Goal: Task Accomplishment & Management: Use online tool/utility

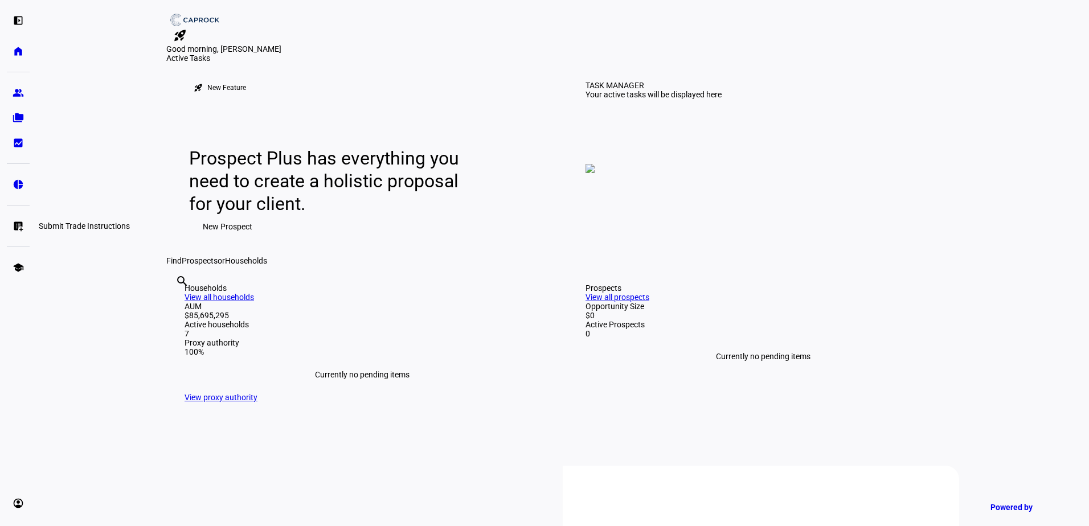
click at [14, 228] on eth-mat-symbol "list_alt_add" at bounding box center [18, 225] width 11 height 11
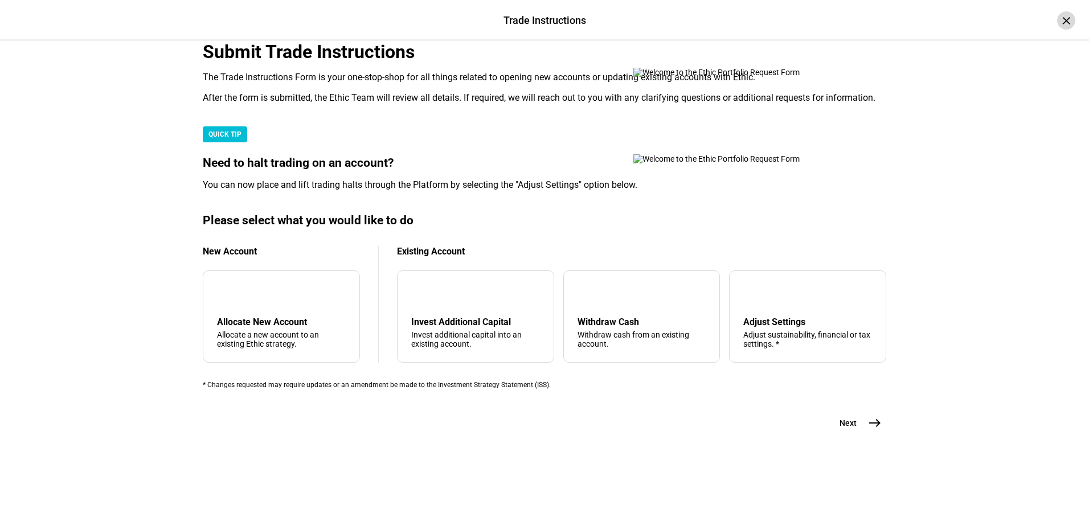
click at [1057, 19] on div "×" at bounding box center [1066, 20] width 18 height 18
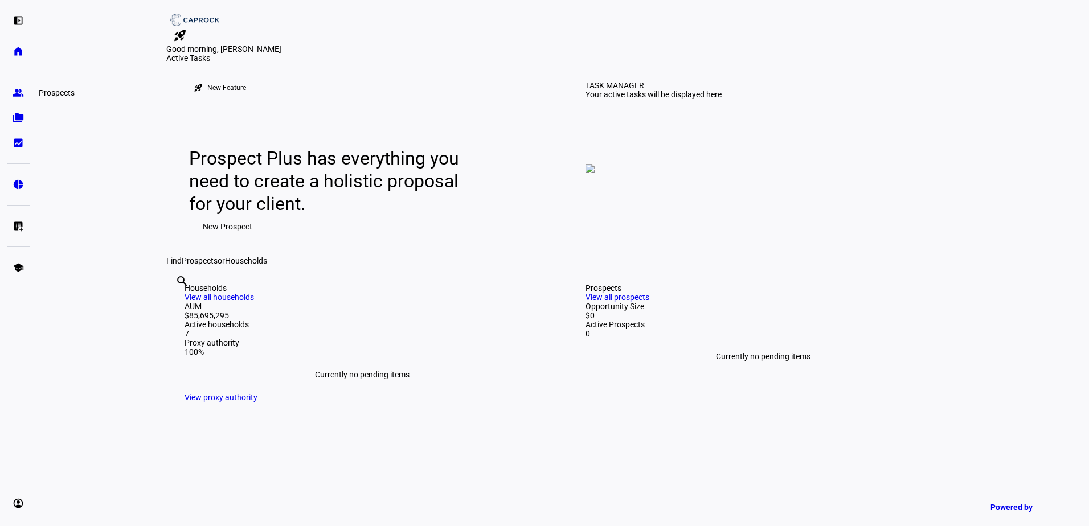
click at [18, 93] on eth-mat-symbol "group" at bounding box center [18, 92] width 11 height 11
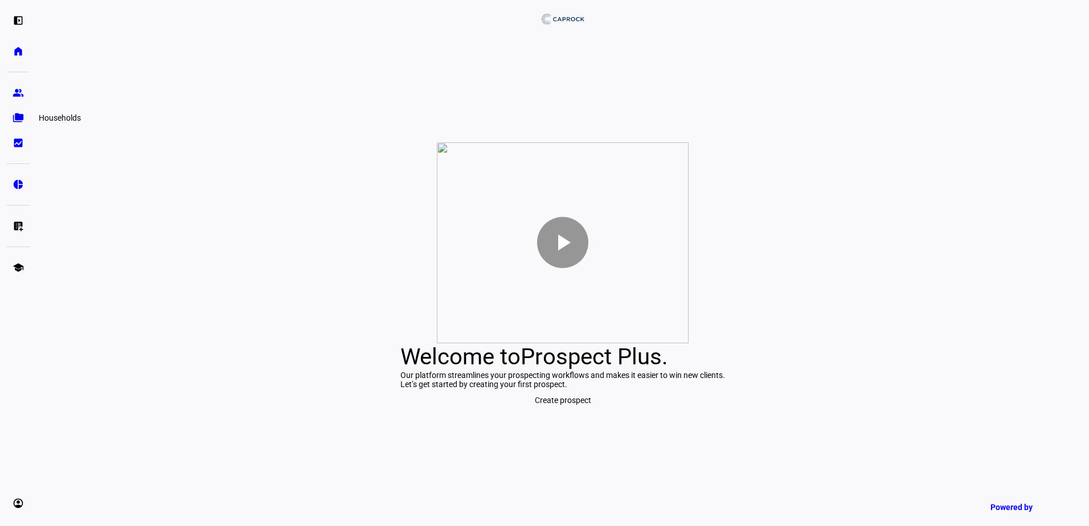
click at [17, 119] on eth-mat-symbol "folder_copy" at bounding box center [18, 117] width 11 height 11
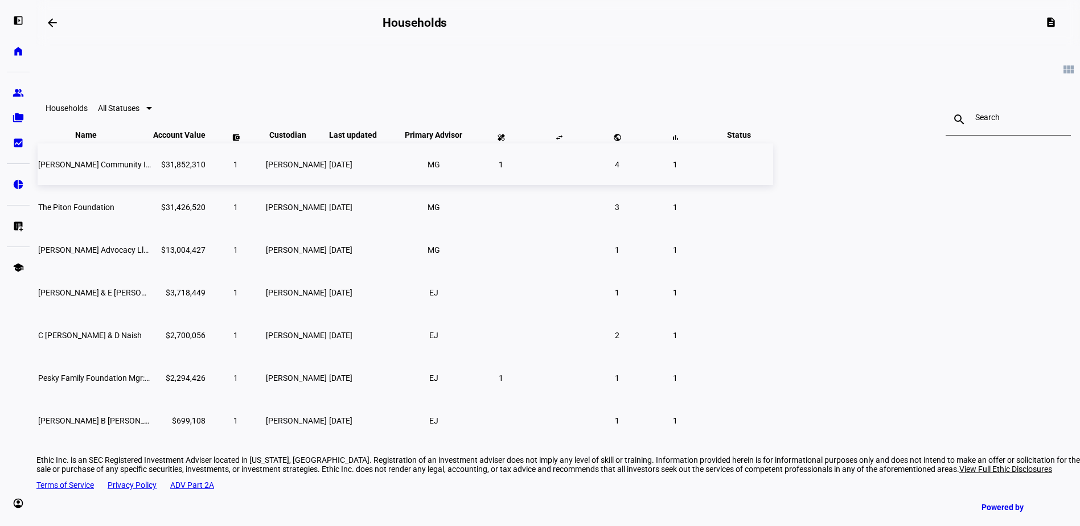
click at [152, 185] on td "[PERSON_NAME] Community Investment Company" at bounding box center [95, 165] width 114 height 42
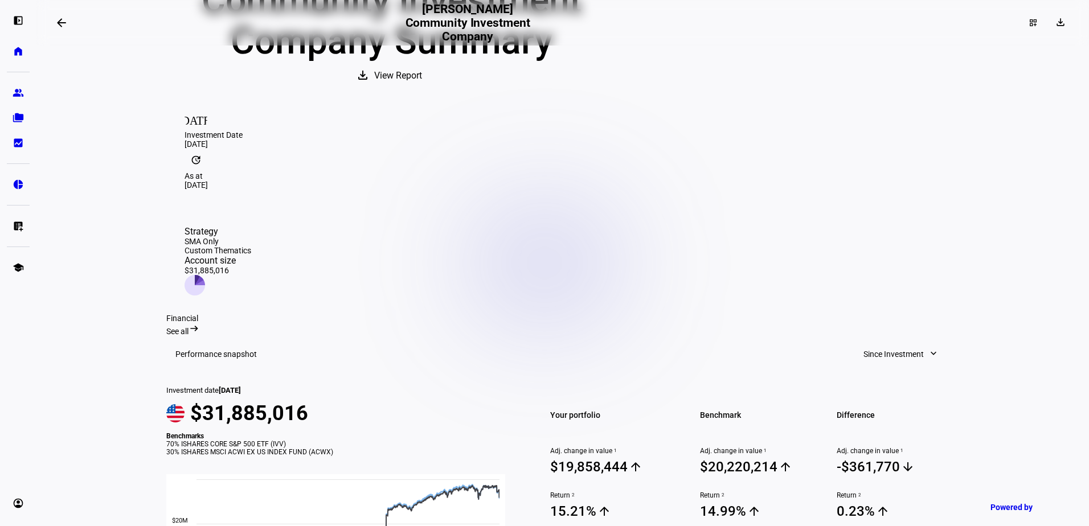
scroll to position [189, 0]
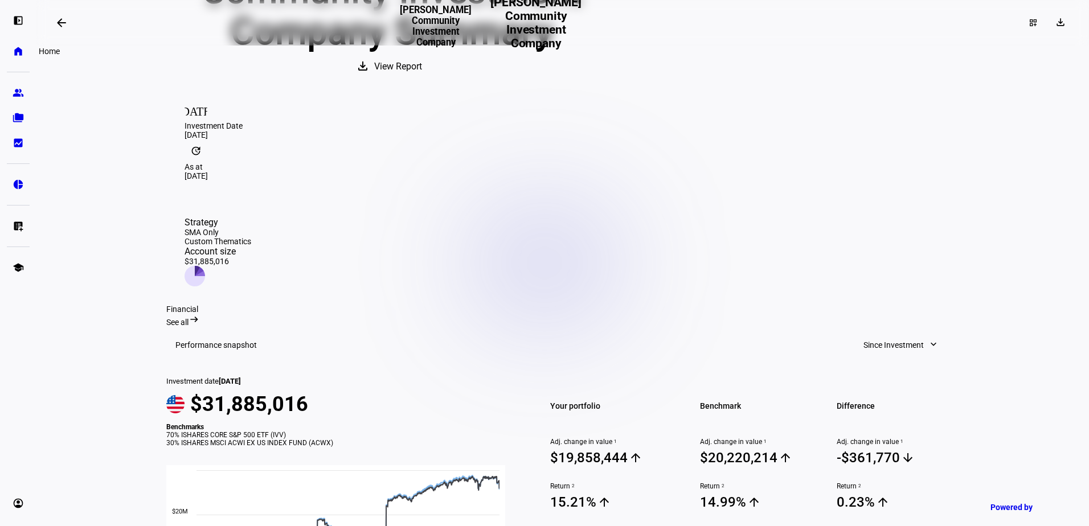
click at [19, 53] on eth-mat-symbol "home" at bounding box center [18, 51] width 11 height 11
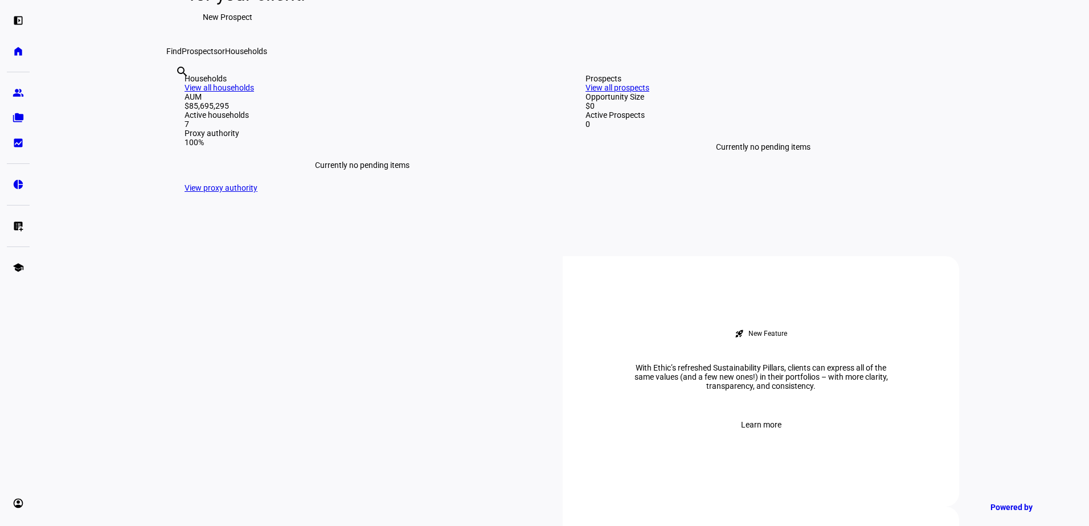
scroll to position [228, 0]
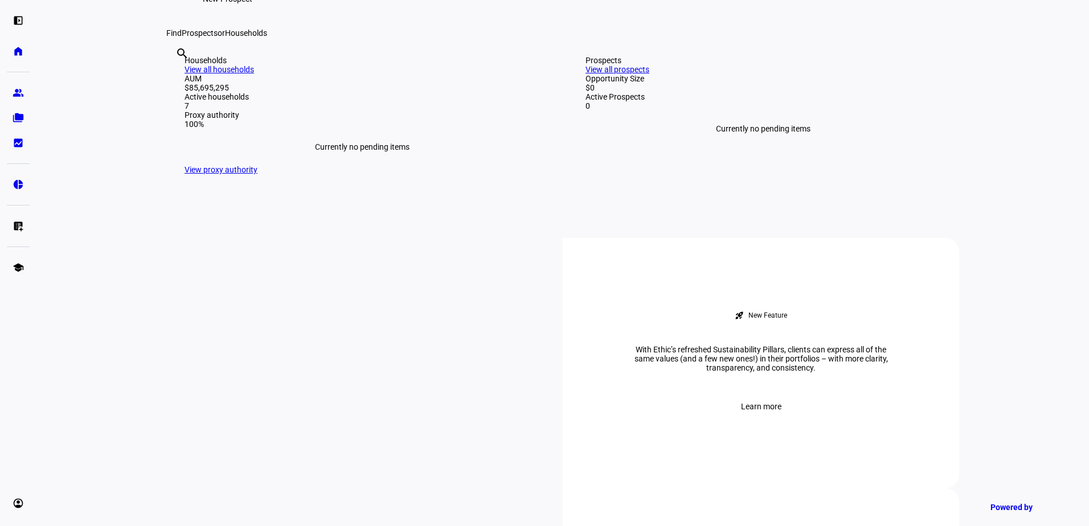
click at [185, 100] on div "search clear" at bounding box center [175, 69] width 18 height 63
click at [178, 76] on input "text" at bounding box center [176, 69] width 2 height 14
type input "+"
type input "6364"
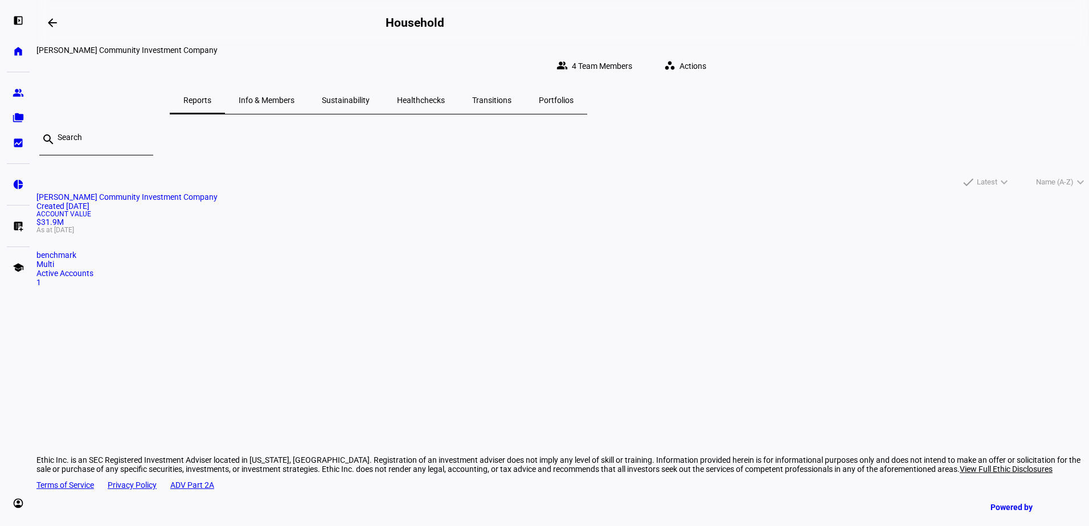
click at [676, 61] on mat-icon "workspaces" at bounding box center [669, 65] width 11 height 11
click at [845, 191] on span "Halt trade" at bounding box center [834, 195] width 35 height 9
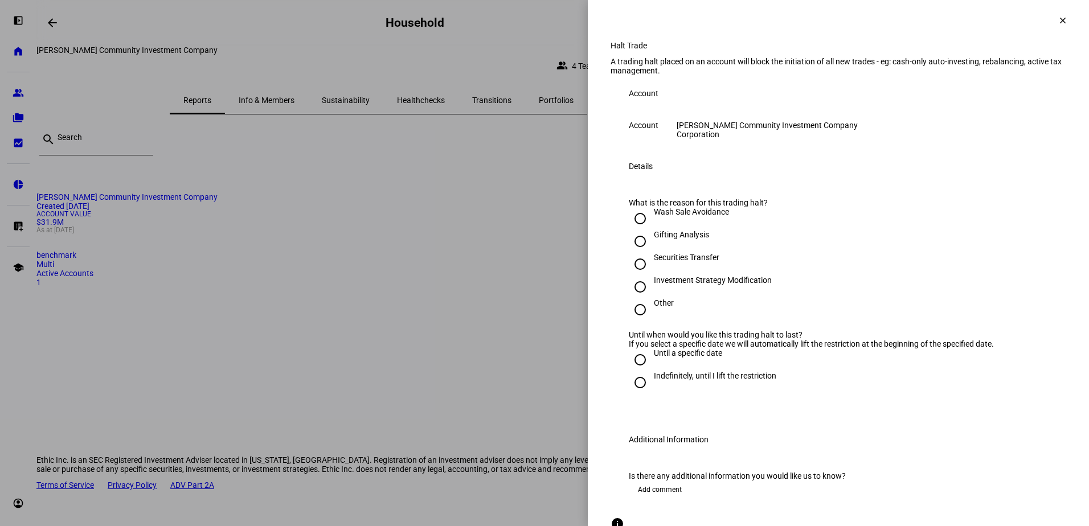
click at [1049, 19] on span at bounding box center [1062, 20] width 27 height 27
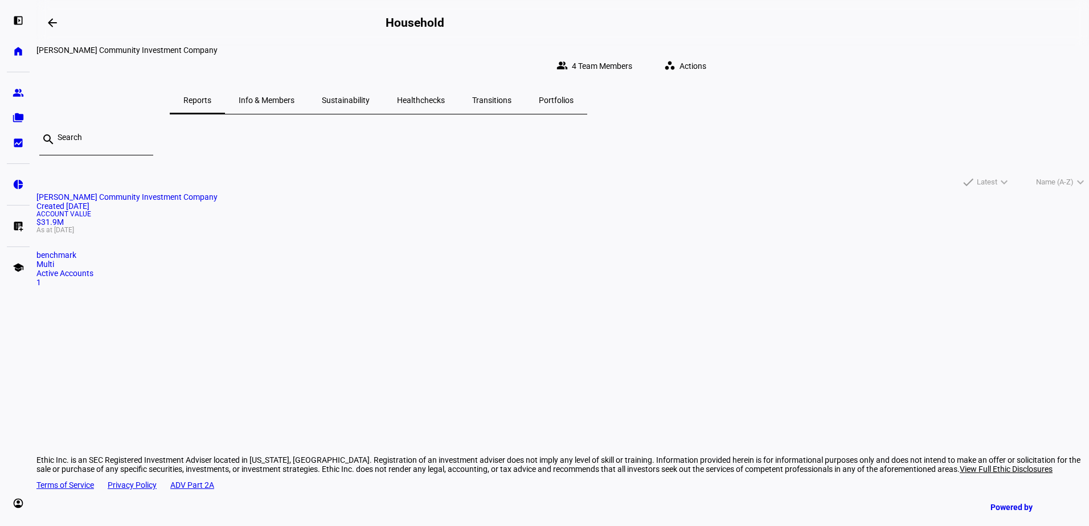
click at [574, 96] on span "Portfolios" at bounding box center [556, 100] width 35 height 8
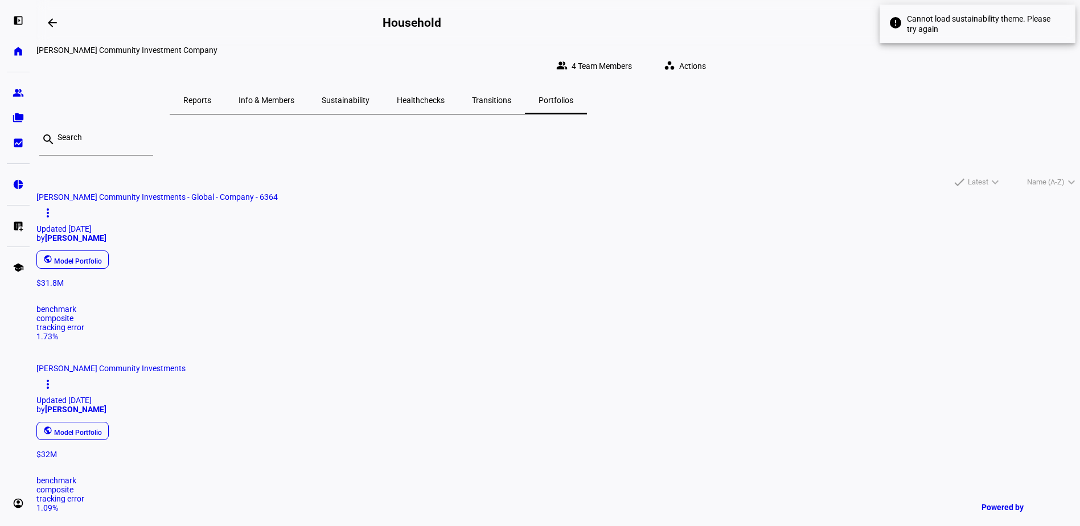
click at [225, 87] on div "Reports" at bounding box center [197, 100] width 55 height 27
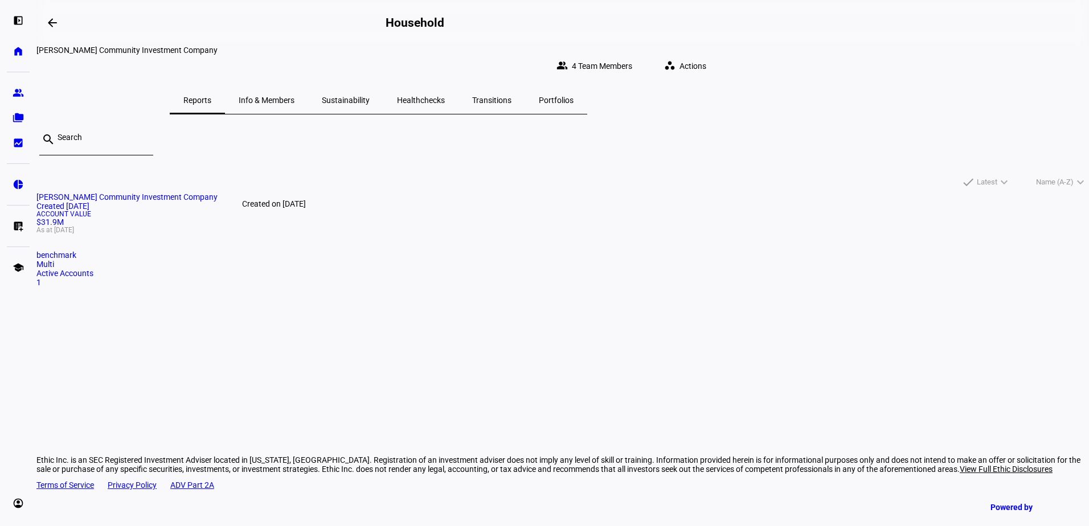
click at [301, 211] on div "Created [DATE]" at bounding box center [562, 206] width 1053 height 9
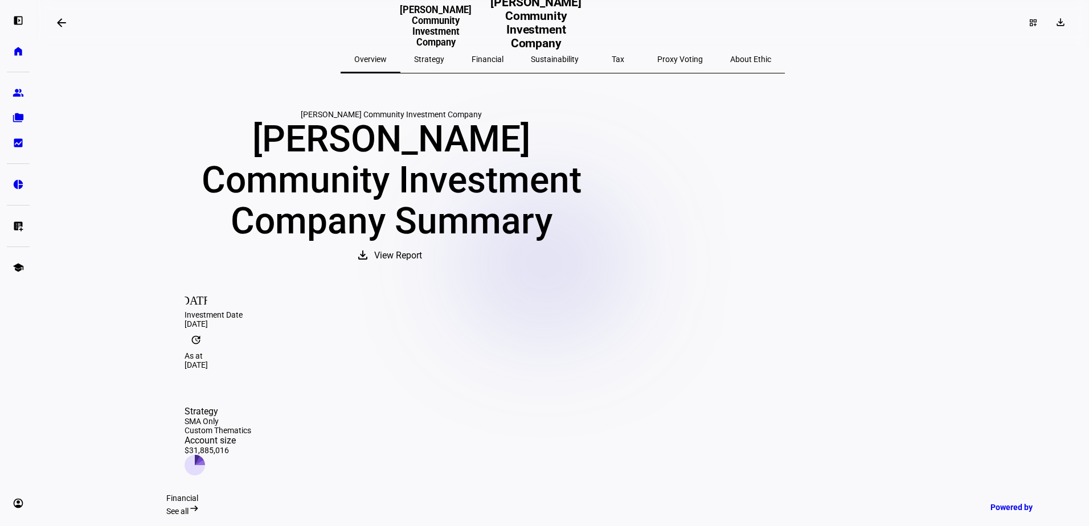
click at [444, 55] on span "Strategy" at bounding box center [429, 59] width 30 height 8
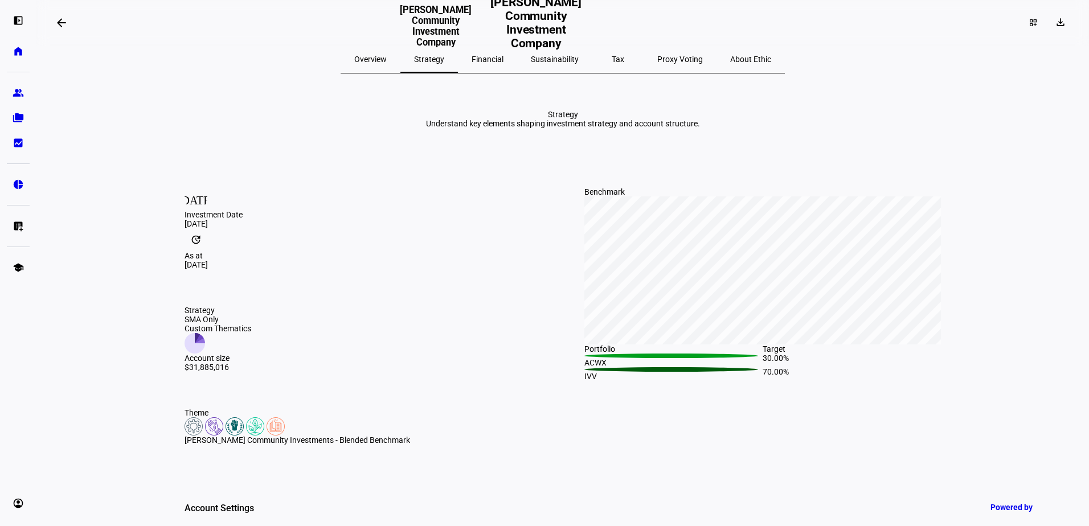
click at [498, 64] on span "Financial" at bounding box center [488, 59] width 32 height 27
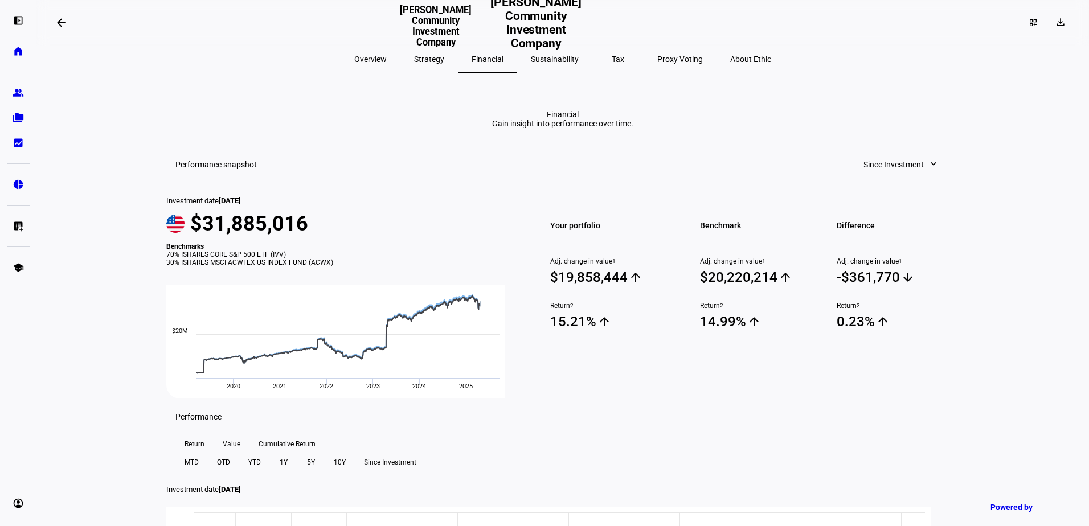
click at [534, 60] on span "Sustainability" at bounding box center [555, 59] width 48 height 8
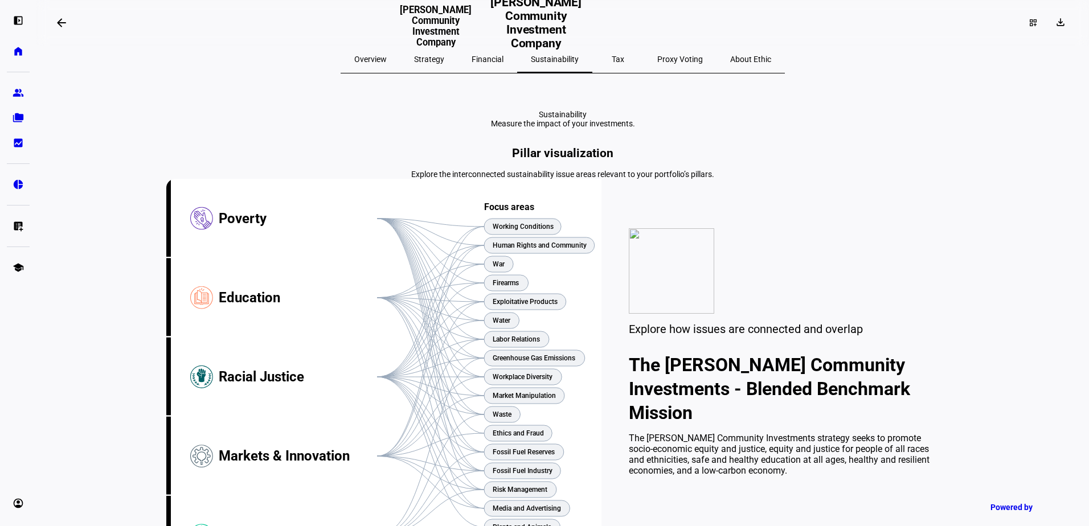
click at [612, 62] on span "Tax" at bounding box center [618, 59] width 13 height 8
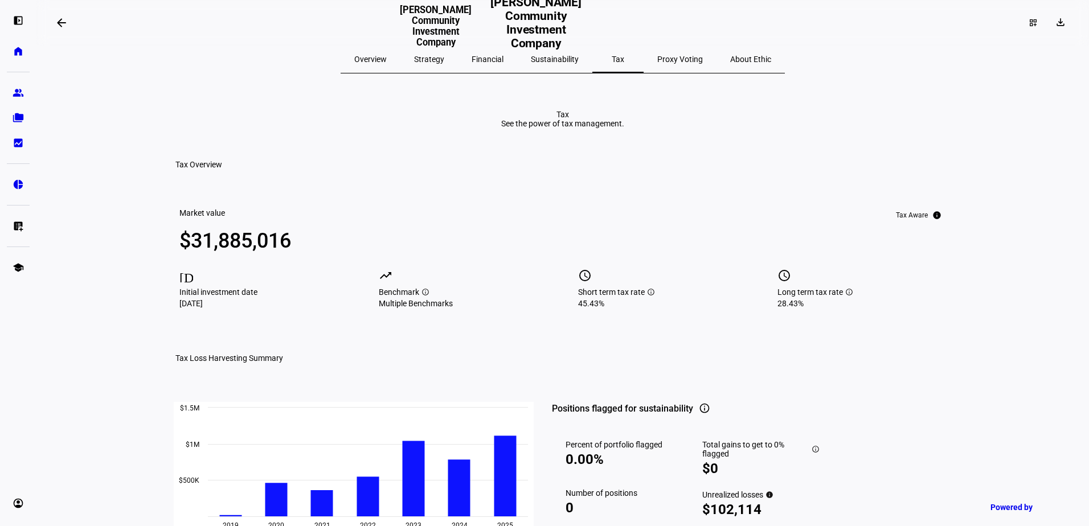
click at [657, 63] on span "Proxy Voting" at bounding box center [680, 59] width 46 height 8
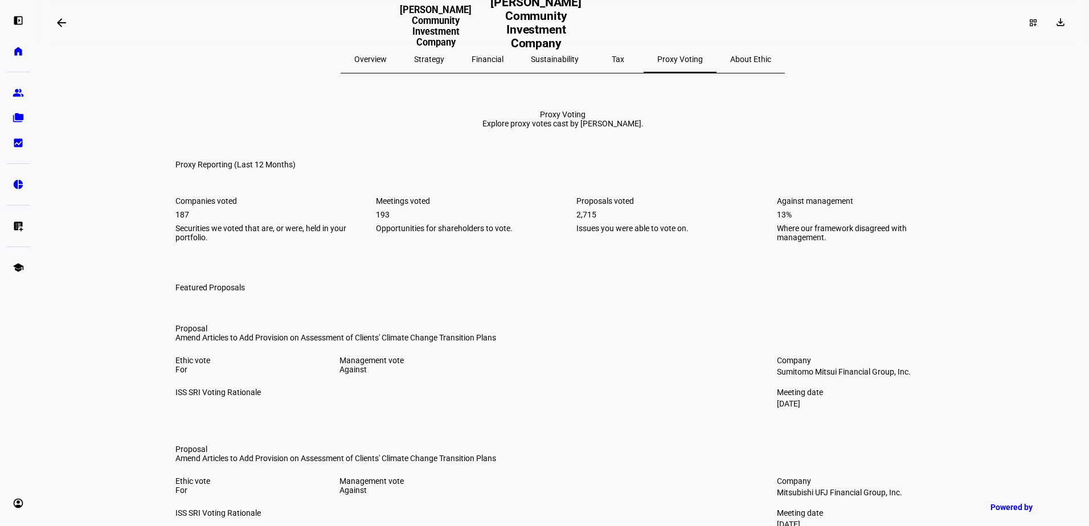
click at [730, 65] on span "About Ethic" at bounding box center [750, 59] width 41 height 27
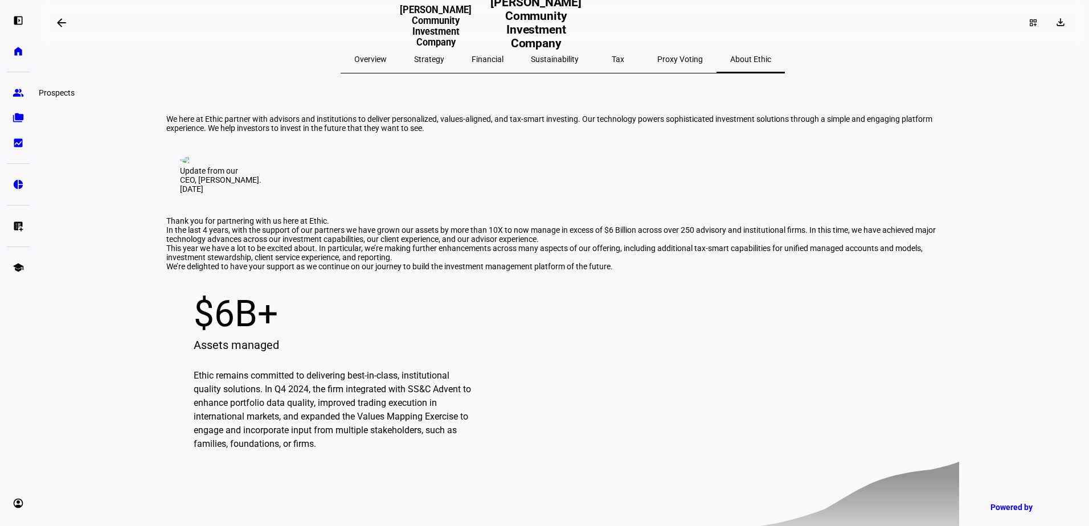
click at [20, 91] on eth-mat-symbol "group" at bounding box center [18, 92] width 11 height 11
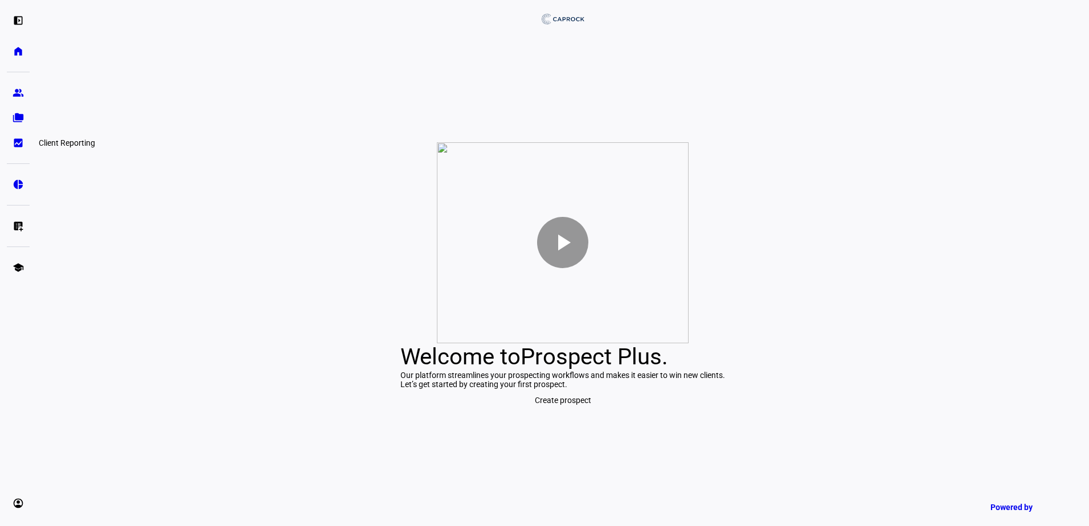
click at [19, 142] on eth-mat-symbol "bid_landscape" at bounding box center [18, 142] width 11 height 11
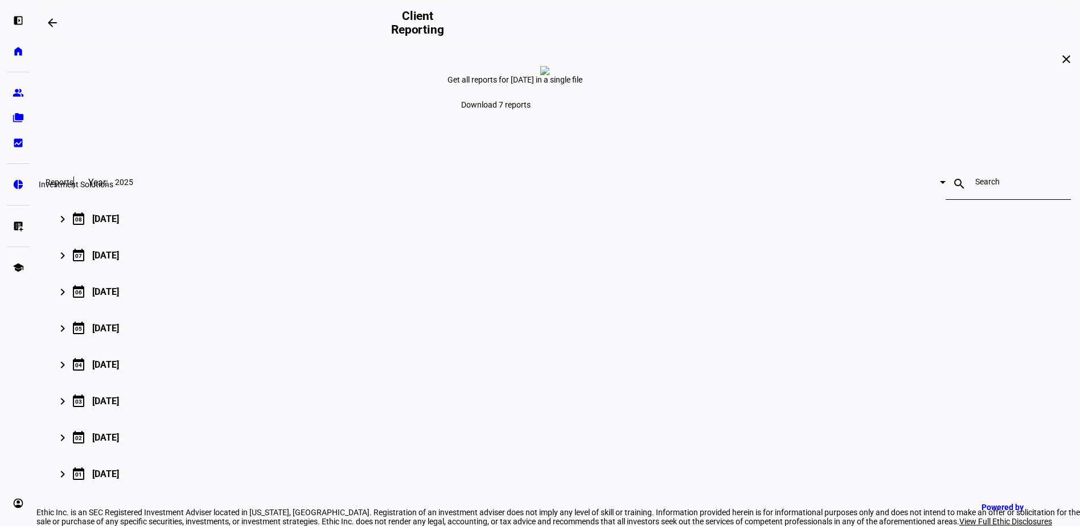
click at [10, 177] on link "pie_chart Investment Solutions" at bounding box center [18, 184] width 23 height 23
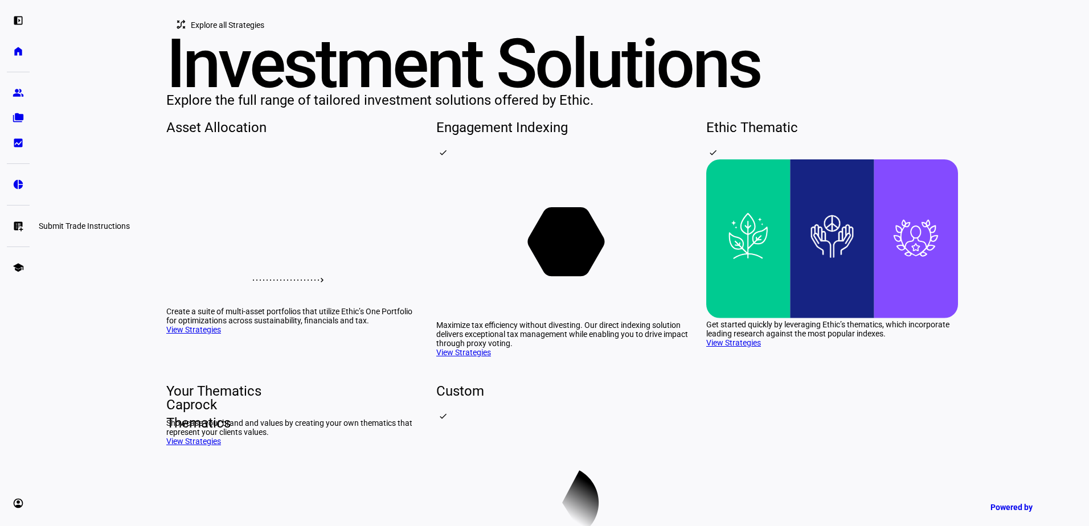
click at [20, 224] on eth-mat-symbol "list_alt_add" at bounding box center [18, 225] width 11 height 11
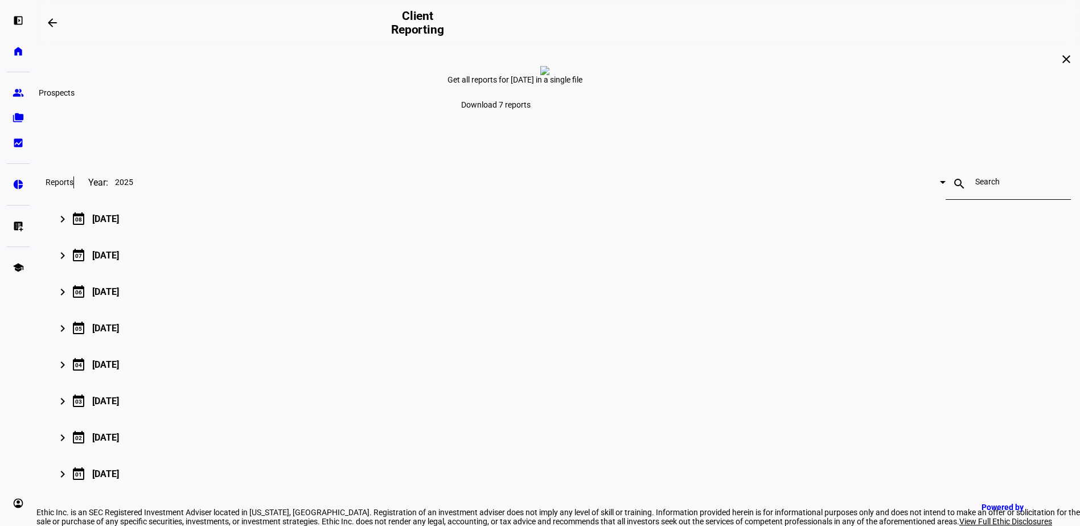
click at [18, 87] on eth-mat-symbol "group" at bounding box center [18, 92] width 11 height 11
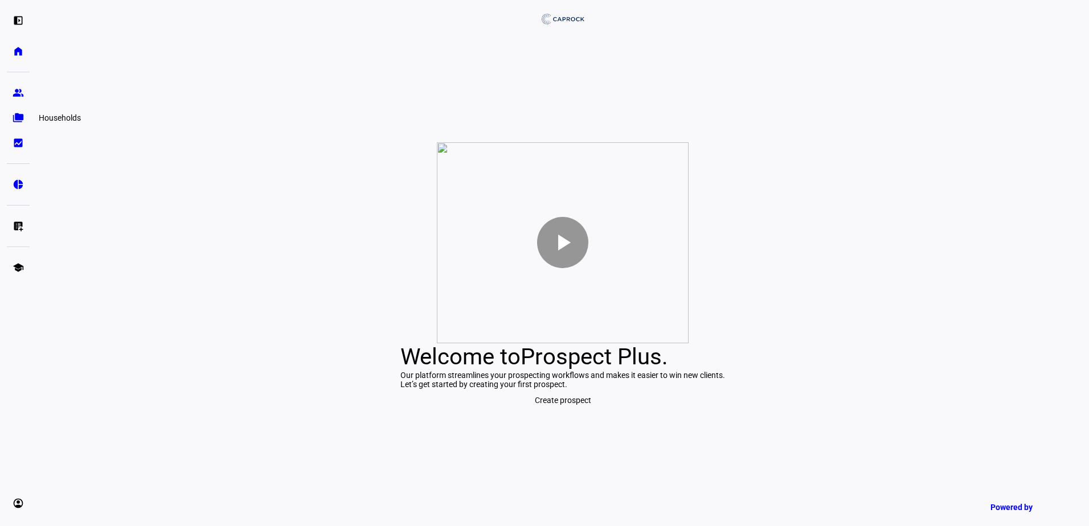
click at [24, 120] on link "folder_copy Households" at bounding box center [18, 118] width 23 height 23
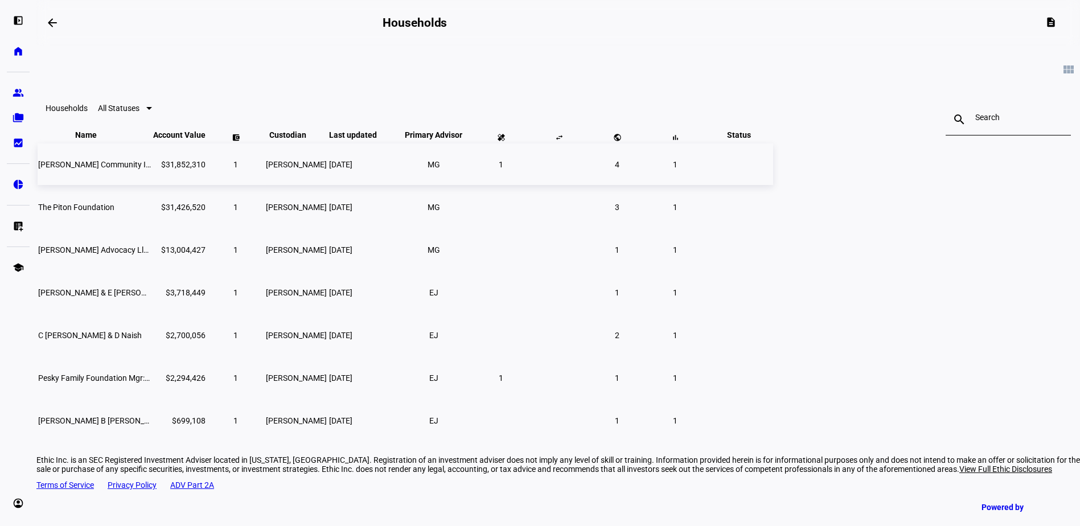
click at [152, 185] on td "[PERSON_NAME] Community Investment Company" at bounding box center [95, 165] width 114 height 42
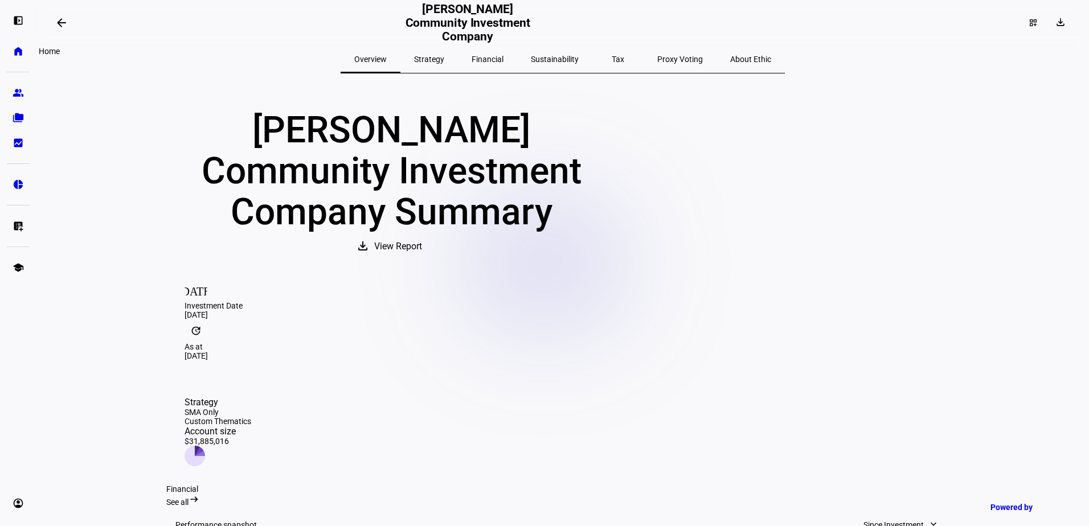
click at [21, 52] on eth-mat-symbol "home" at bounding box center [18, 51] width 11 height 11
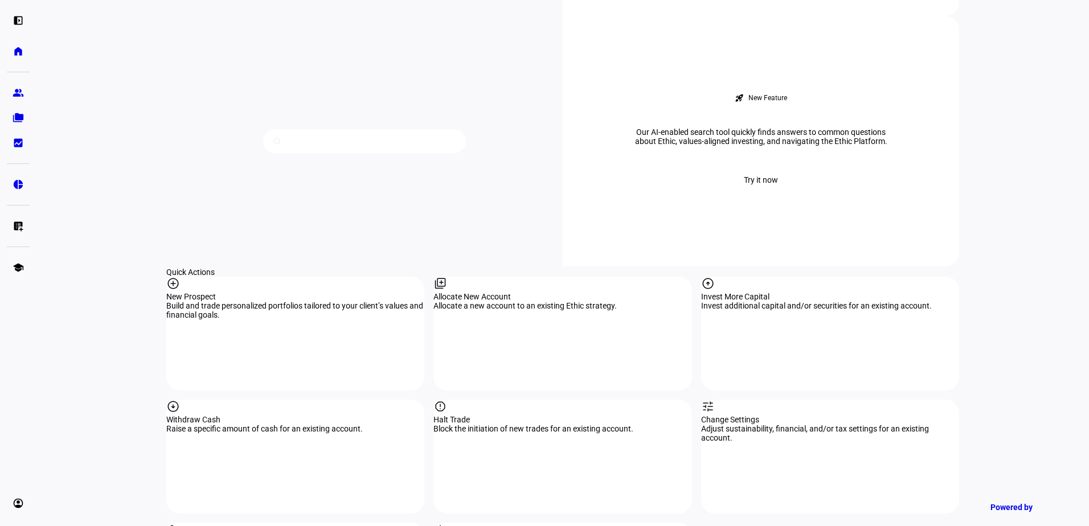
scroll to position [968, 0]
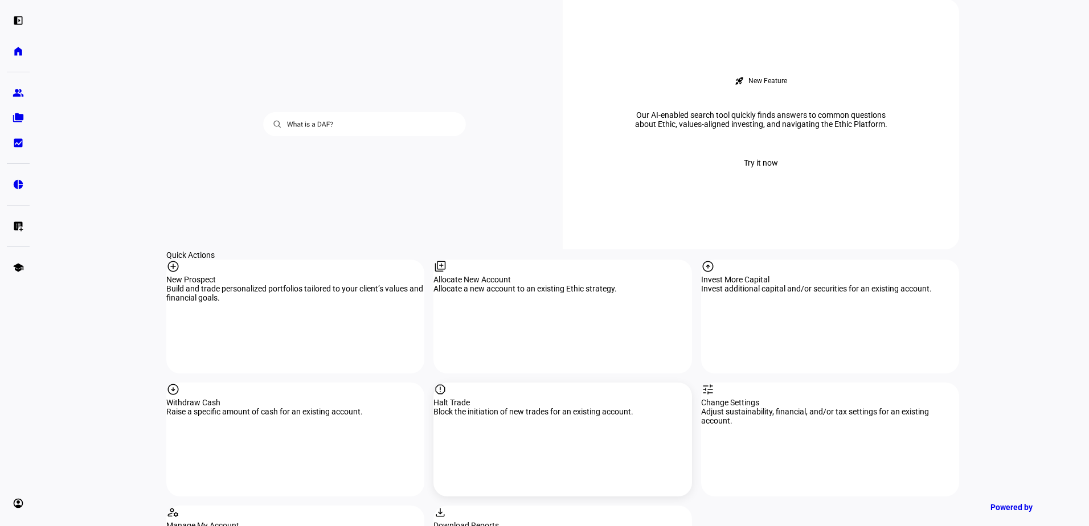
click at [568, 383] on div "report Halt Trade Block the initiation of new trades for an existing account." at bounding box center [562, 440] width 258 height 114
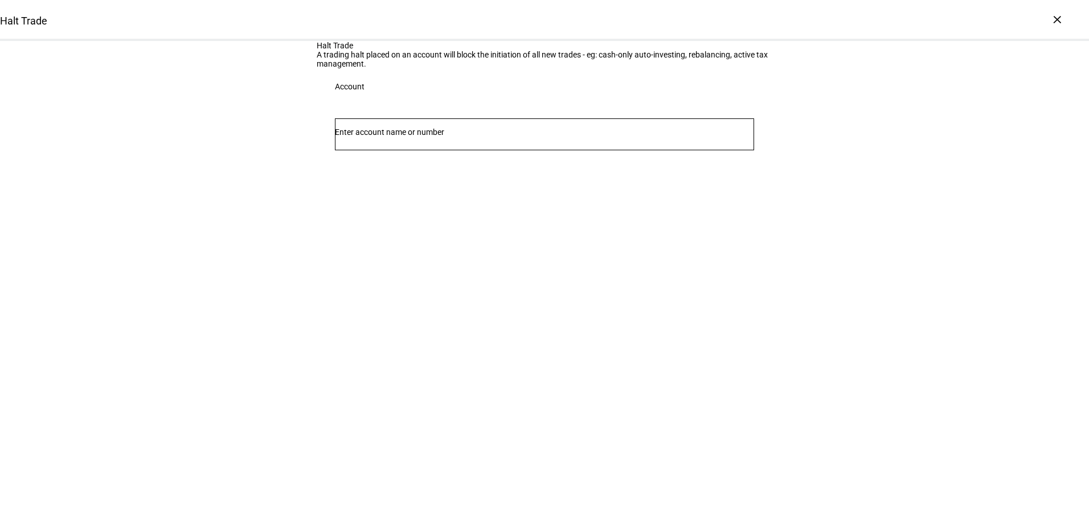
click at [574, 137] on input "Number" at bounding box center [544, 132] width 419 height 9
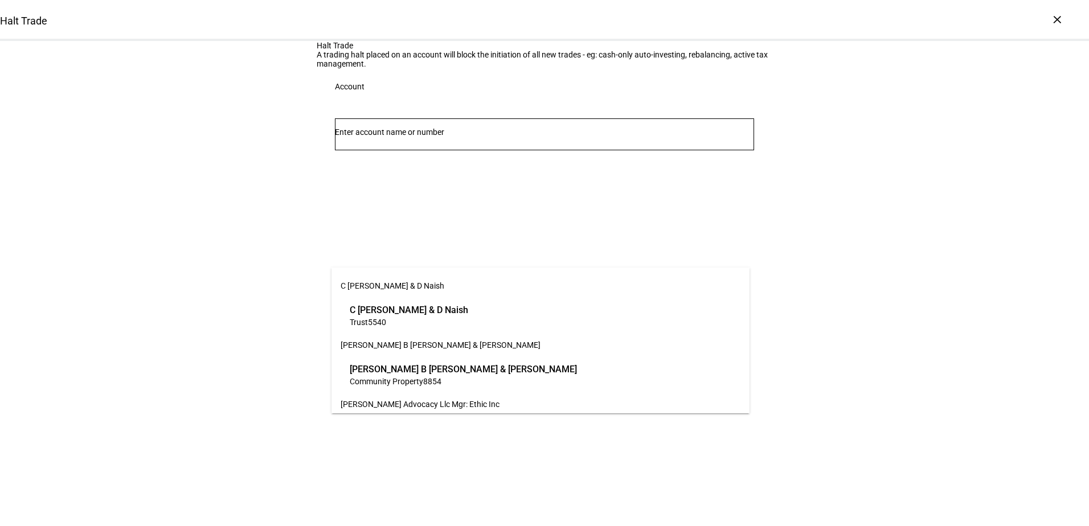
click at [228, 179] on div "Halt Trade A trading halt placed on an account will block the initiation of all…" at bounding box center [544, 110] width 1089 height 138
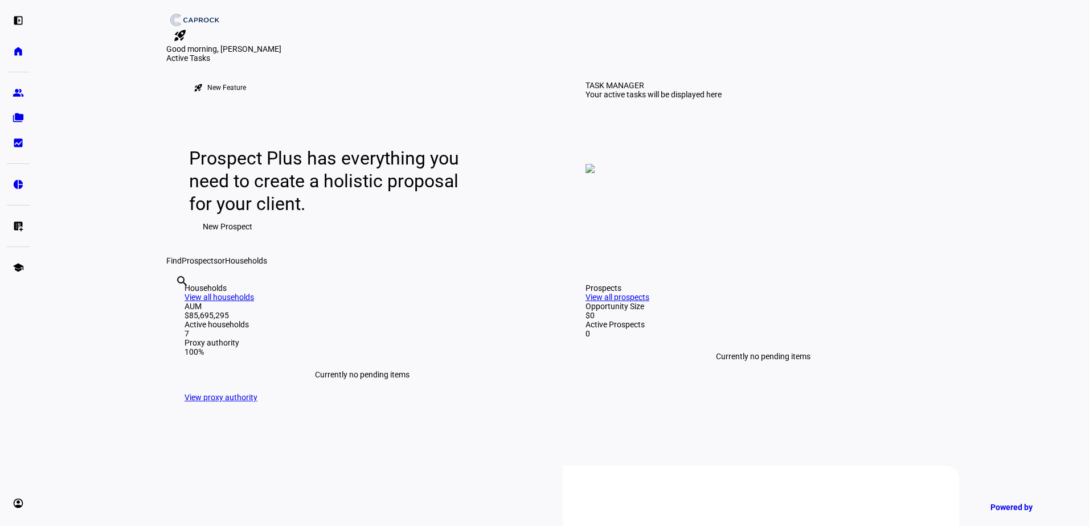
click at [221, 63] on div "Active Tasks" at bounding box center [562, 58] width 793 height 9
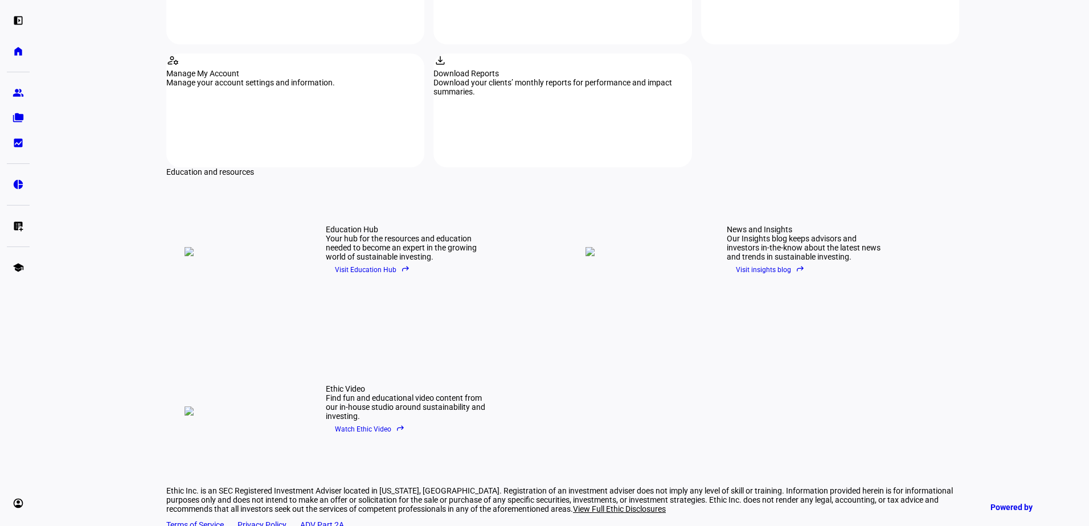
scroll to position [1447, 0]
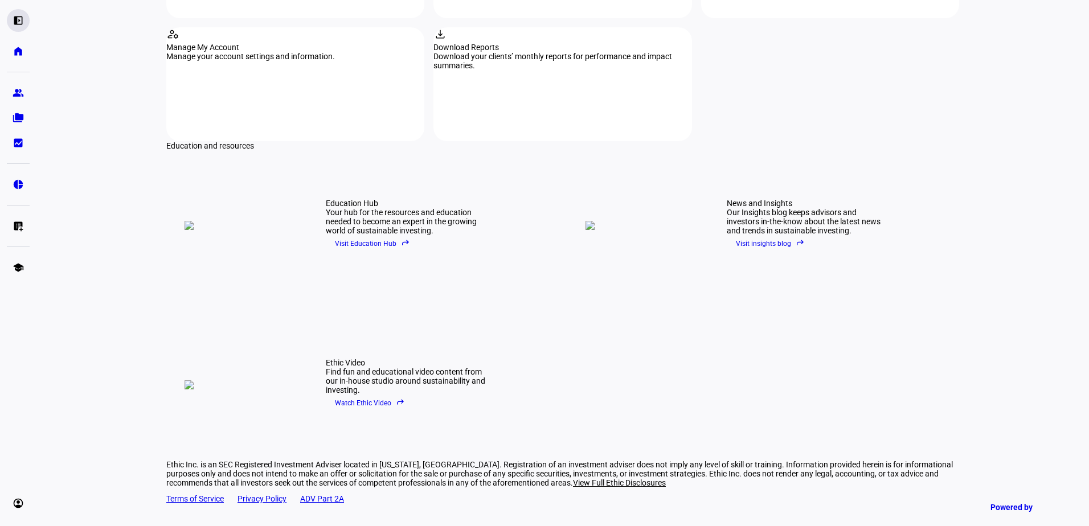
click at [19, 20] on eth-mat-symbol "left_panel_open" at bounding box center [18, 20] width 11 height 11
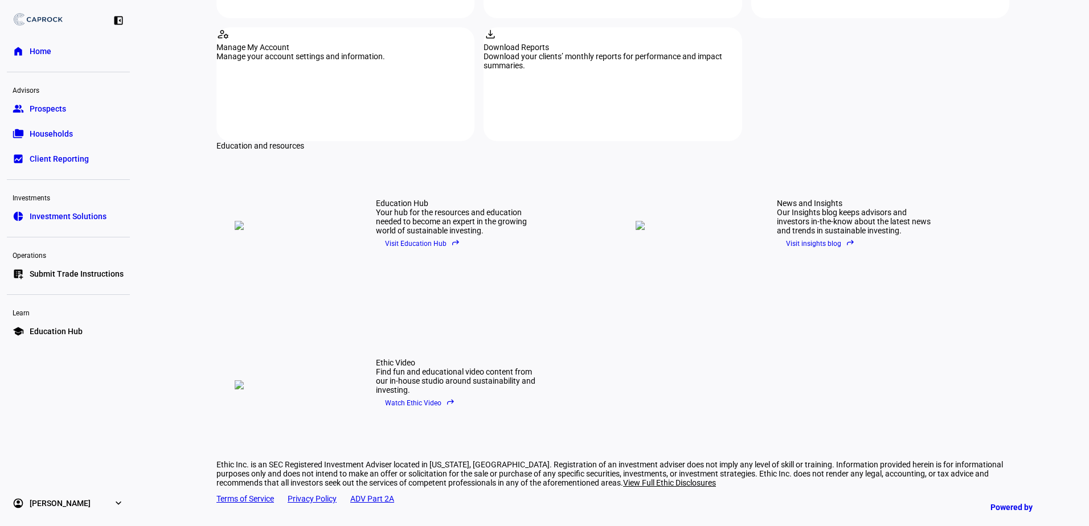
click at [50, 64] on div "left_panel_close home Home Advisors group Prospects folder_copy Households bid_…" at bounding box center [68, 263] width 137 height 526
click at [52, 59] on link "home Home" at bounding box center [68, 51] width 123 height 23
